Goal: Check status: Check status

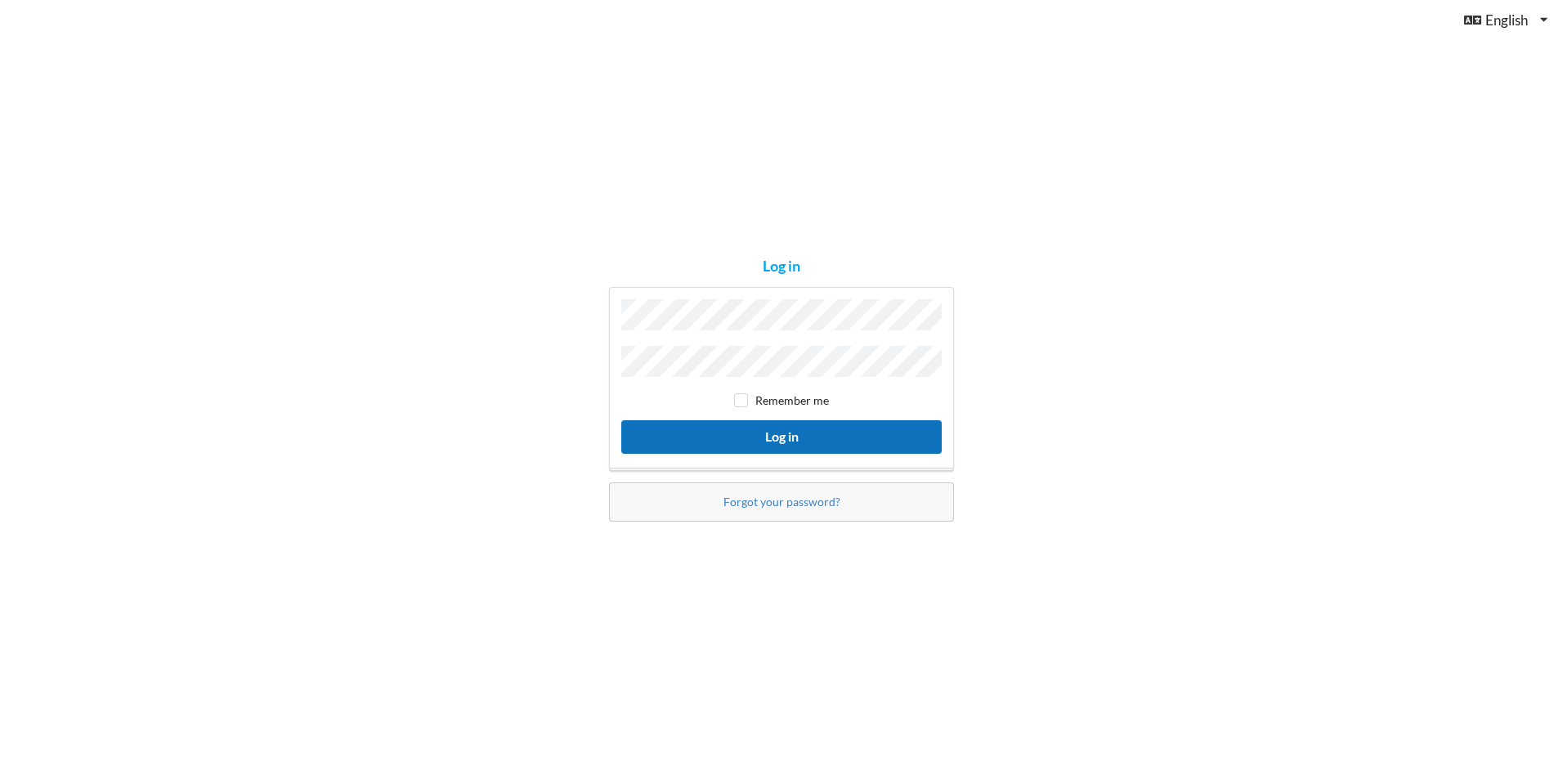
click at [760, 437] on button "Log in" at bounding box center [781, 437] width 321 height 34
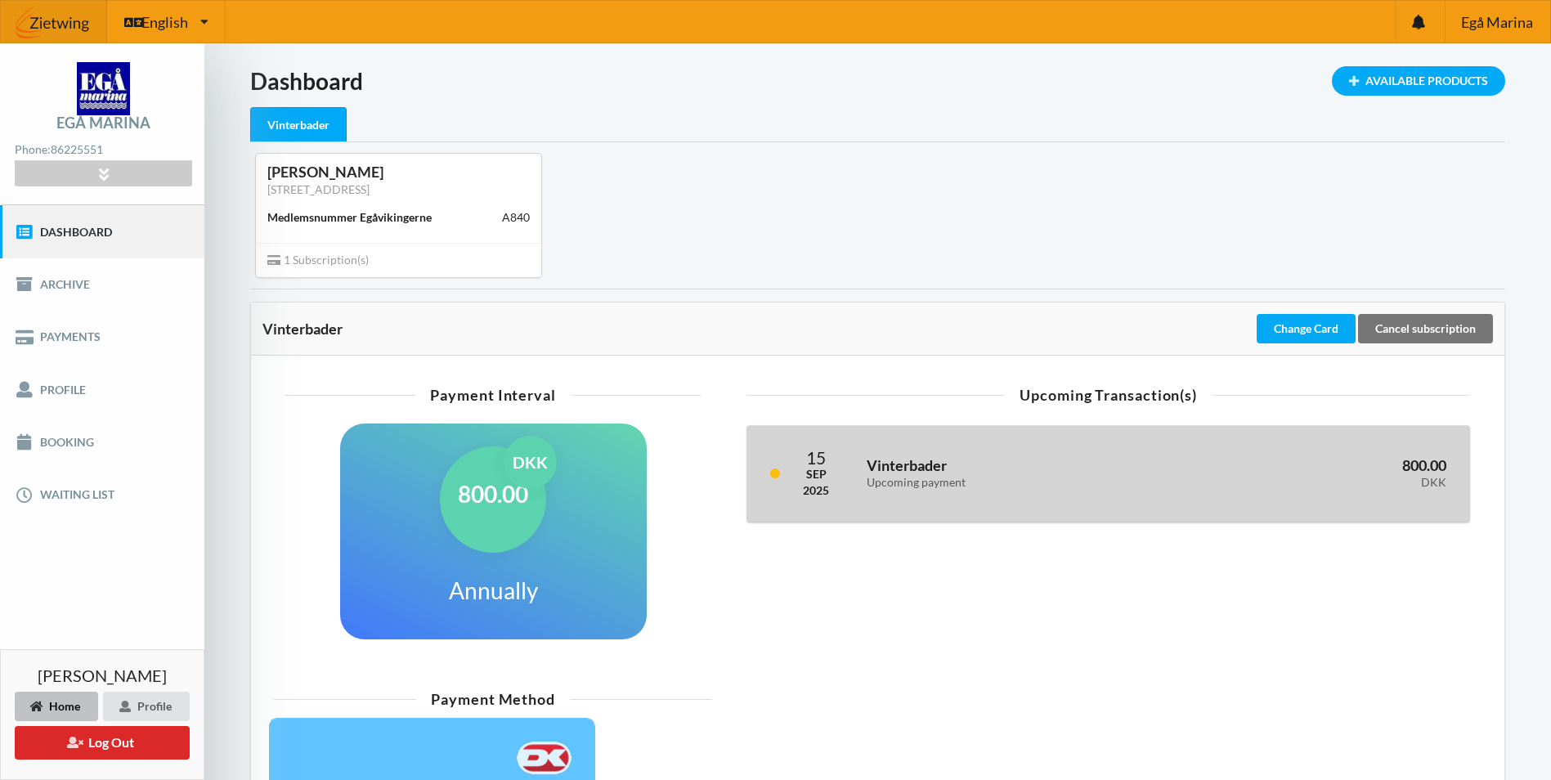
click at [917, 467] on h3 "Vinterbader Upcoming payment" at bounding box center [1020, 472] width 306 height 33
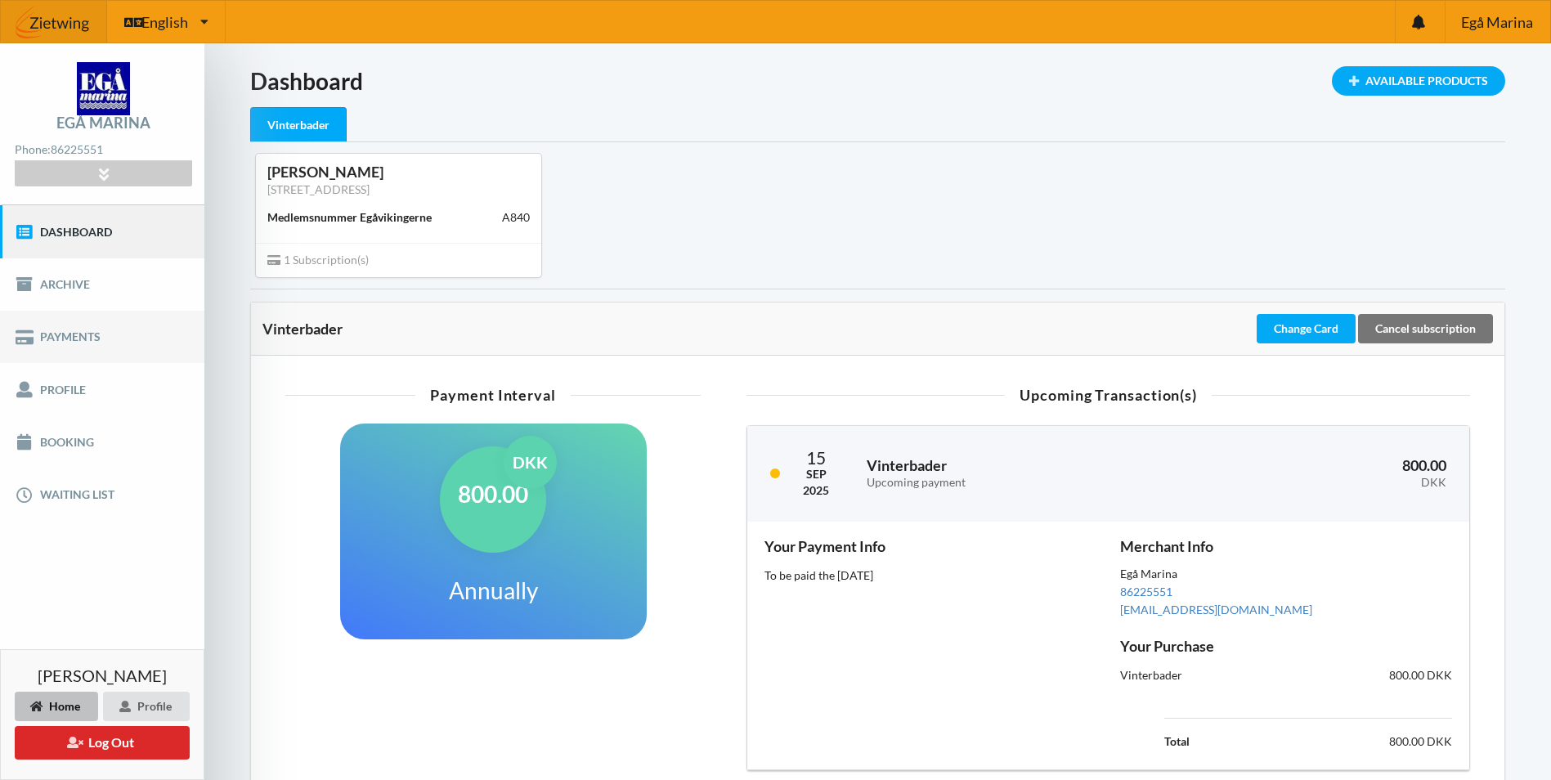
click at [70, 333] on link "Payments" at bounding box center [102, 337] width 204 height 52
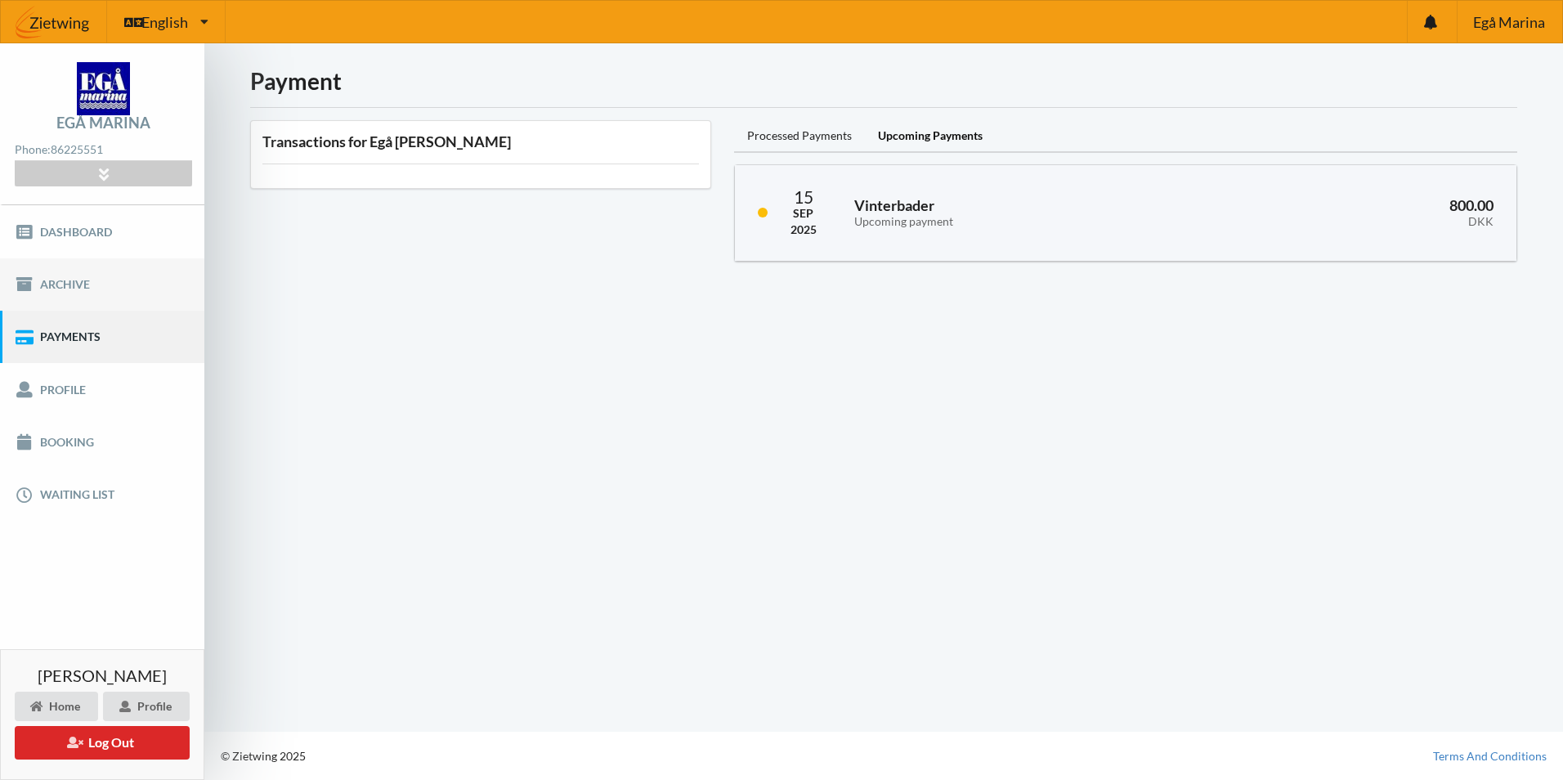
click at [56, 272] on link "Archive" at bounding box center [102, 284] width 204 height 52
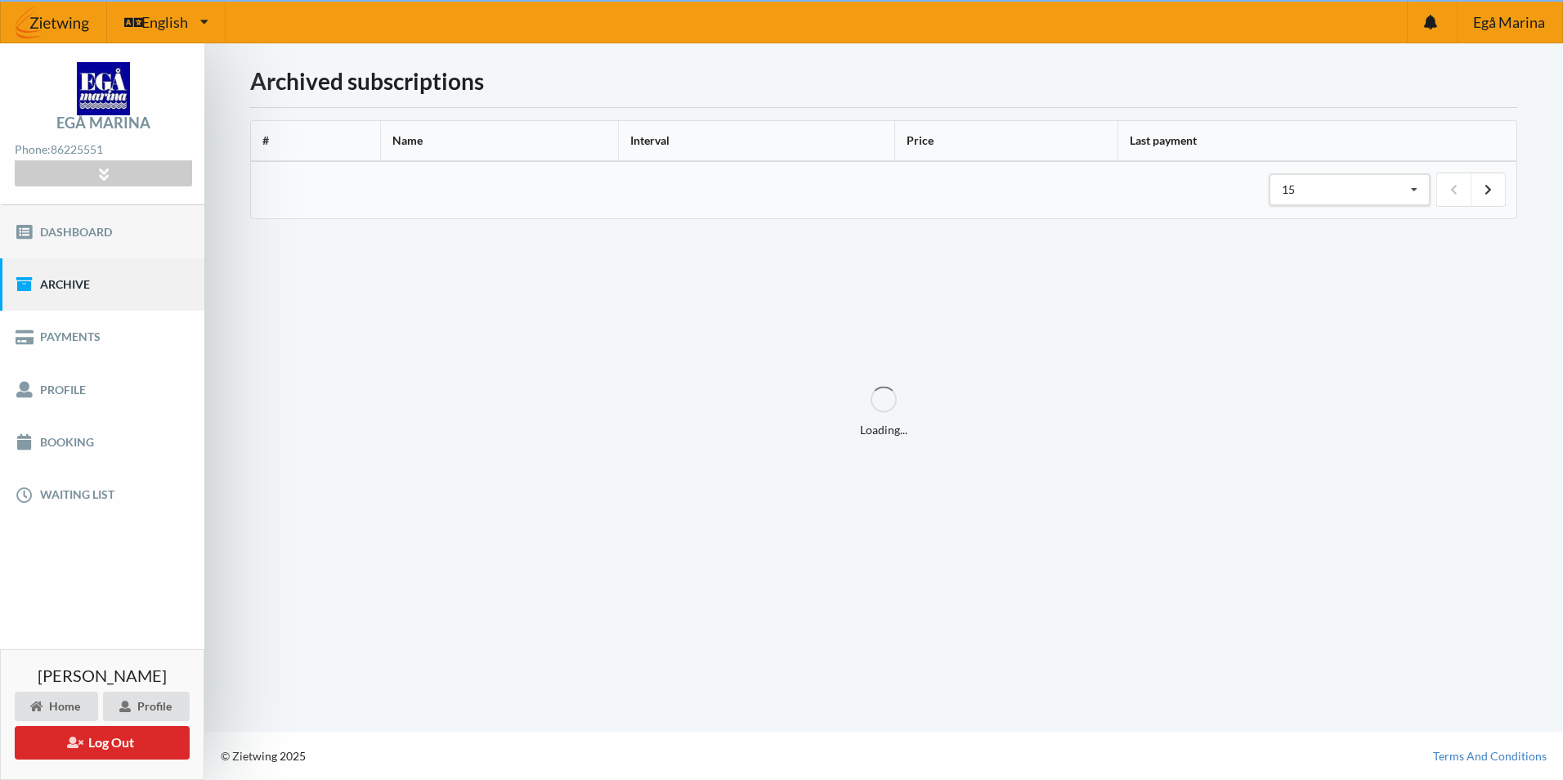
click at [70, 233] on link "Dashboard" at bounding box center [102, 231] width 204 height 52
